Goal: Information Seeking & Learning: Learn about a topic

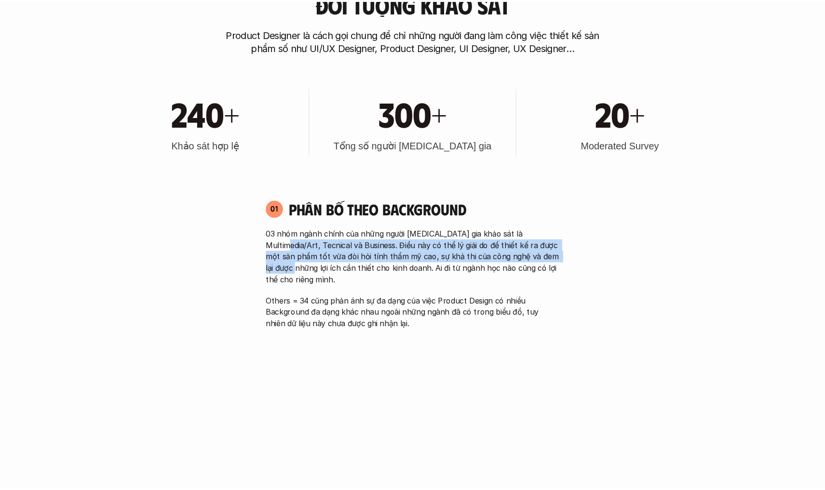
scroll to position [553, 0]
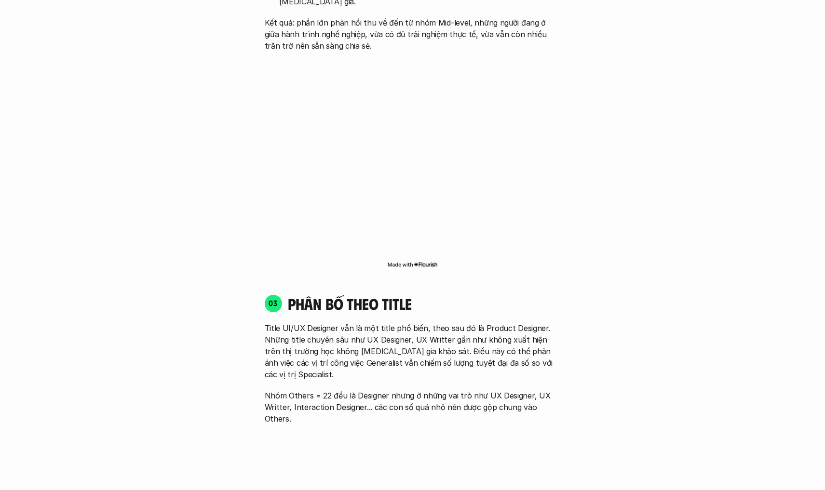
scroll to position [1349, 0]
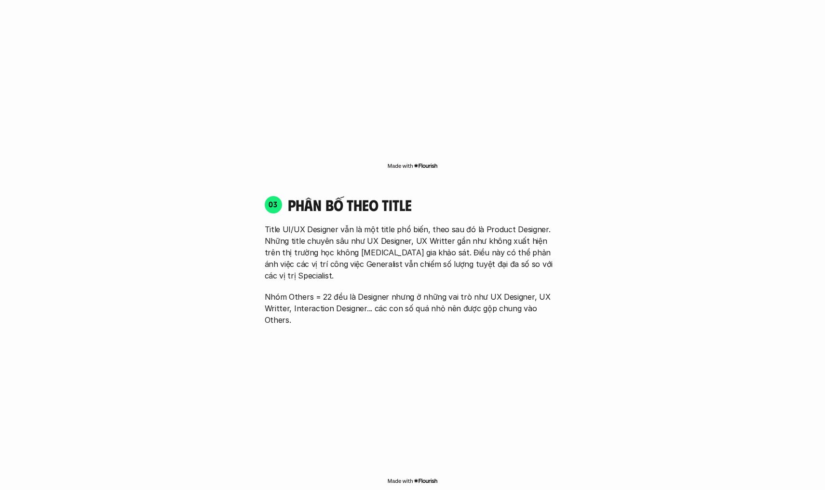
drag, startPoint x: 570, startPoint y: 273, endPoint x: 589, endPoint y: 194, distance: 80.8
click at [589, 194] on div "01 Phân bố theo background 03 nhóm ngành chính của những người [MEDICAL_DATA] g…" at bounding box center [412, 274] width 617 height 1763
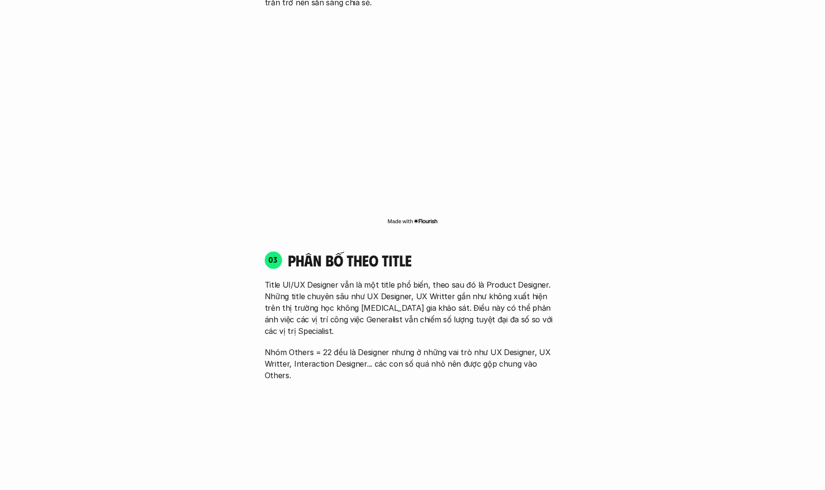
scroll to position [1088, 0]
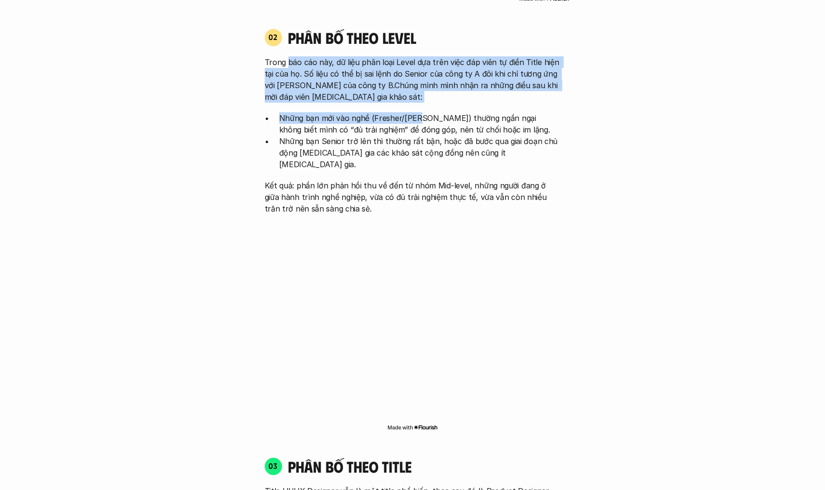
drag, startPoint x: 308, startPoint y: 66, endPoint x: 437, endPoint y: 113, distance: 137.6
click at [437, 113] on div "Trong báo cáo này, dữ liệu phân loại Level dựa trên việc đáp viên tự điền Title…" at bounding box center [413, 135] width 296 height 158
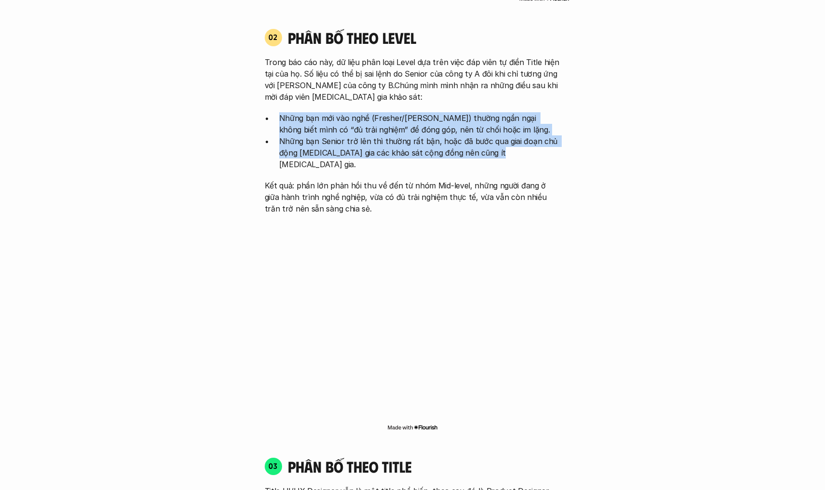
drag, startPoint x: 608, startPoint y: 139, endPoint x: 611, endPoint y: 98, distance: 41.6
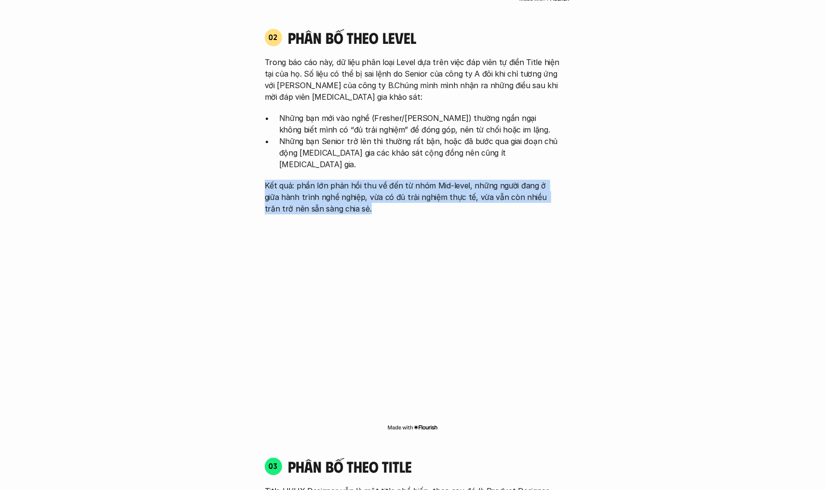
drag, startPoint x: 361, startPoint y: 189, endPoint x: 258, endPoint y: 154, distance: 108.4
click at [258, 154] on div "02 phân bố theo Level Trong báo cáo này, dữ liệu phân loại Level dựa trên việc …" at bounding box center [412, 121] width 313 height 187
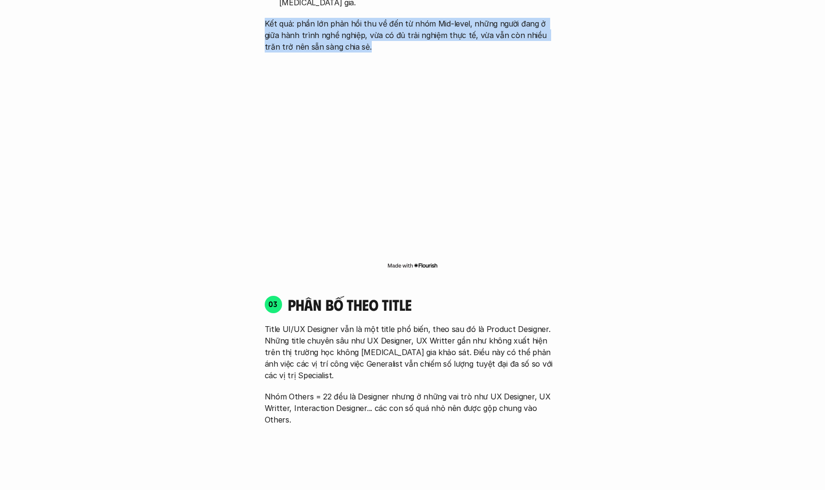
scroll to position [1368, 0]
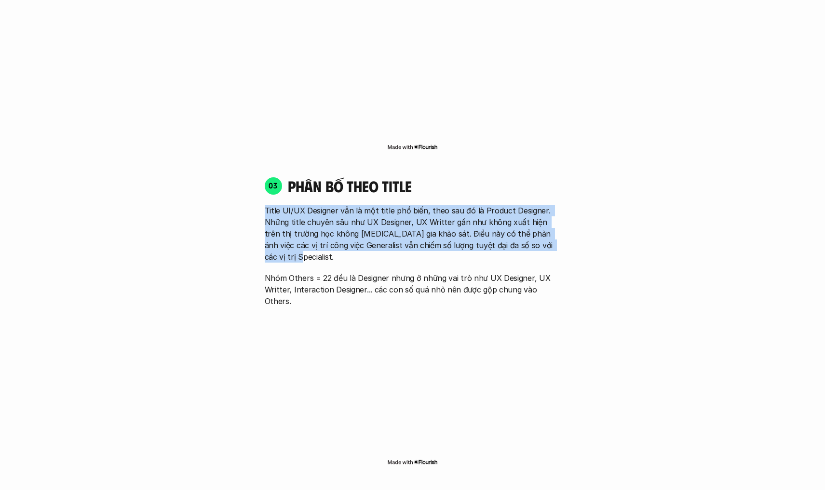
drag, startPoint x: 580, startPoint y: 218, endPoint x: 584, endPoint y: 177, distance: 41.2
click at [584, 177] on div "01 Phân bố theo background 03 nhóm ngành chính của những người [MEDICAL_DATA] g…" at bounding box center [412, 255] width 617 height 1763
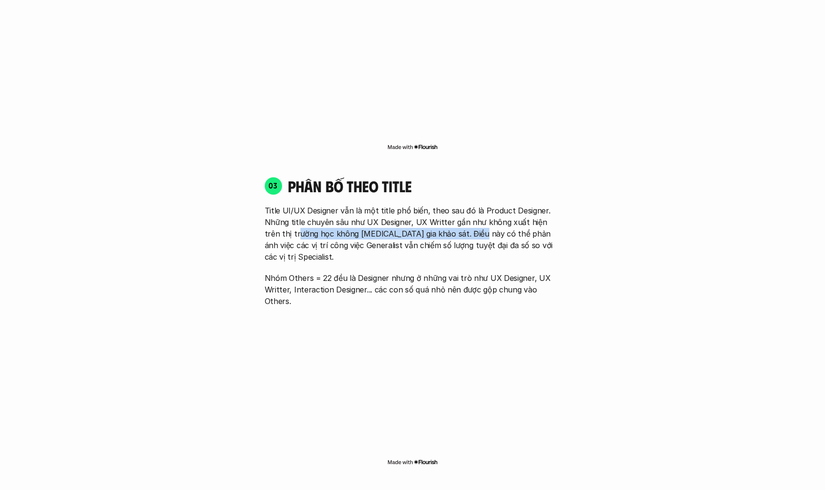
drag, startPoint x: 307, startPoint y: 204, endPoint x: 486, endPoint y: 206, distance: 179.8
click at [458, 206] on p "Title UI/UX Designer vẫn là một title phổ biến, theo sau đó là Product Designer…" at bounding box center [413, 234] width 296 height 58
drag, startPoint x: 398, startPoint y: 201, endPoint x: 564, endPoint y: 215, distance: 166.0
click at [544, 214] on p "Title UI/UX Designer vẫn là một title phổ biến, theo sau đó là Product Designer…" at bounding box center [413, 234] width 296 height 58
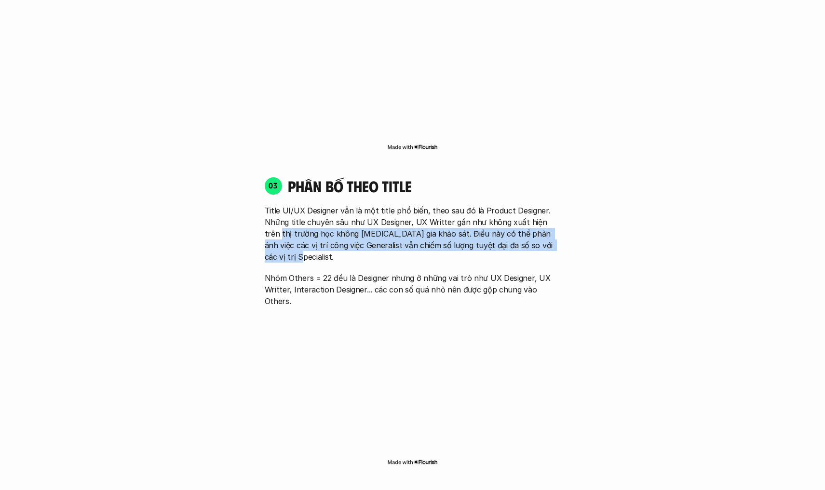
drag, startPoint x: 580, startPoint y: 216, endPoint x: 590, endPoint y: 197, distance: 21.4
click at [590, 197] on div "01 Phân bố theo background 03 nhóm ngành chính của những người [MEDICAL_DATA] g…" at bounding box center [412, 255] width 617 height 1763
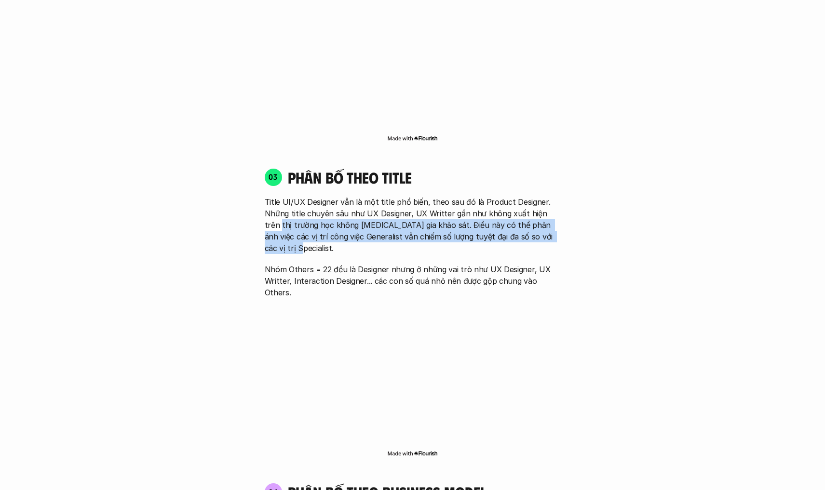
scroll to position [1381, 0]
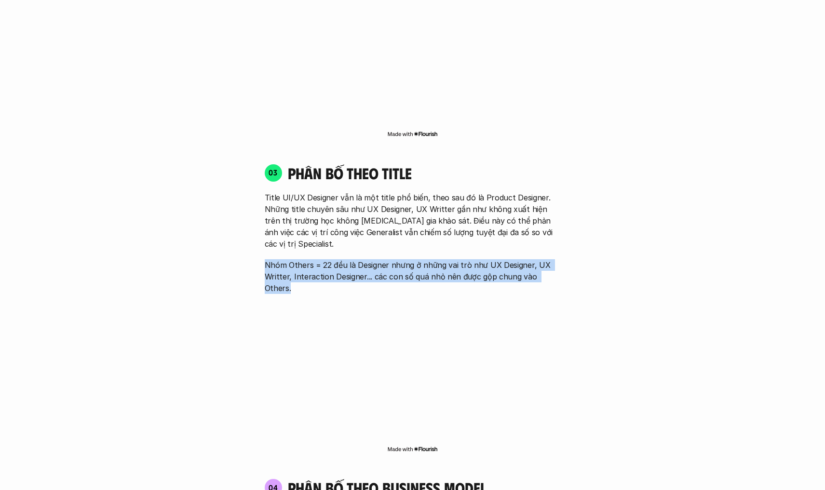
drag, startPoint x: 565, startPoint y: 237, endPoint x: 571, endPoint y: 224, distance: 14.7
click at [571, 224] on div "01 Phân bố theo background 03 nhóm ngành chính của những người [MEDICAL_DATA] g…" at bounding box center [412, 242] width 617 height 1763
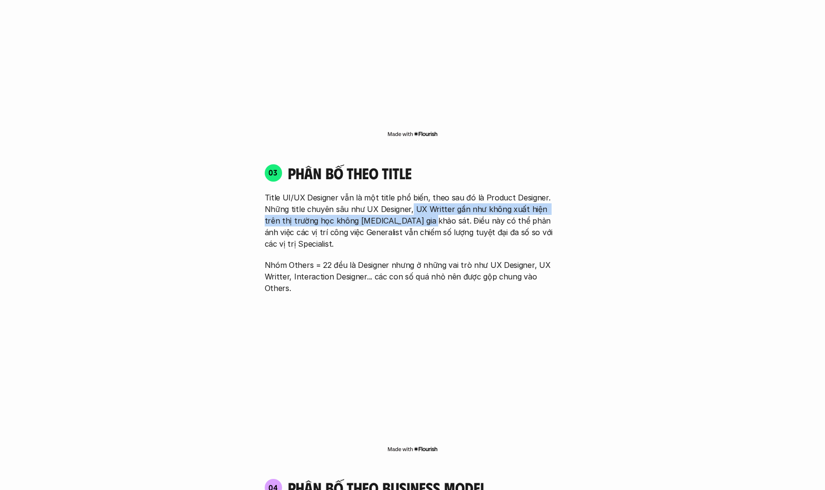
drag, startPoint x: 409, startPoint y: 184, endPoint x: 407, endPoint y: 199, distance: 14.5
click at [407, 199] on p "Title UI/UX Designer vẫn là một title phổ biến, theo sau đó là Product Designer…" at bounding box center [413, 221] width 296 height 58
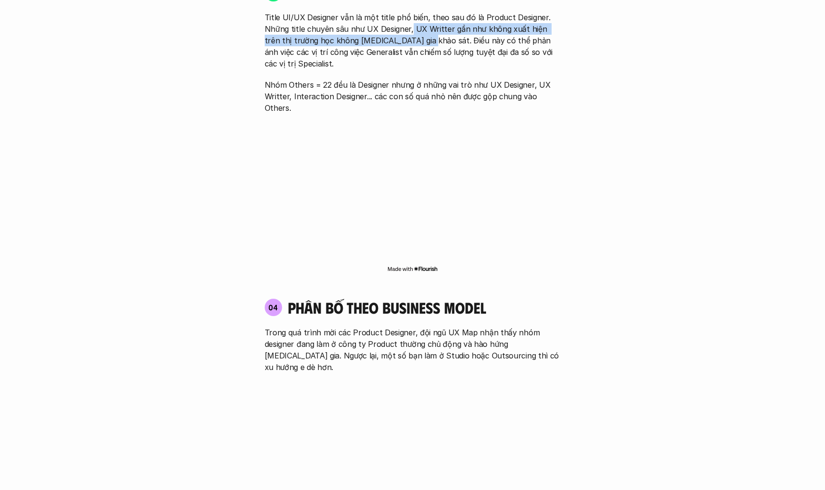
scroll to position [1560, 0]
